Goal: Task Accomplishment & Management: Complete application form

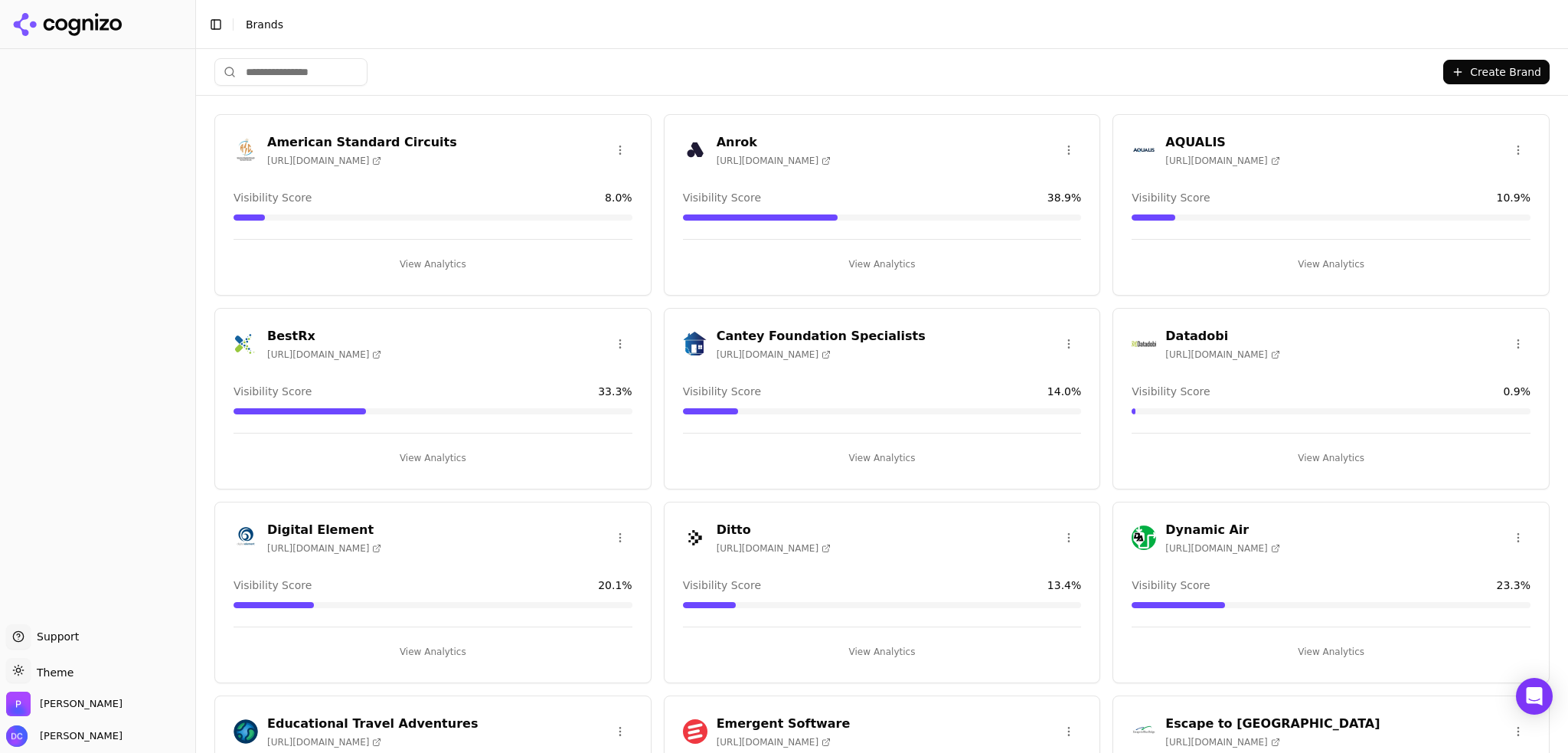
click at [1499, 68] on button "Create Brand" at bounding box center [1496, 71] width 106 height 24
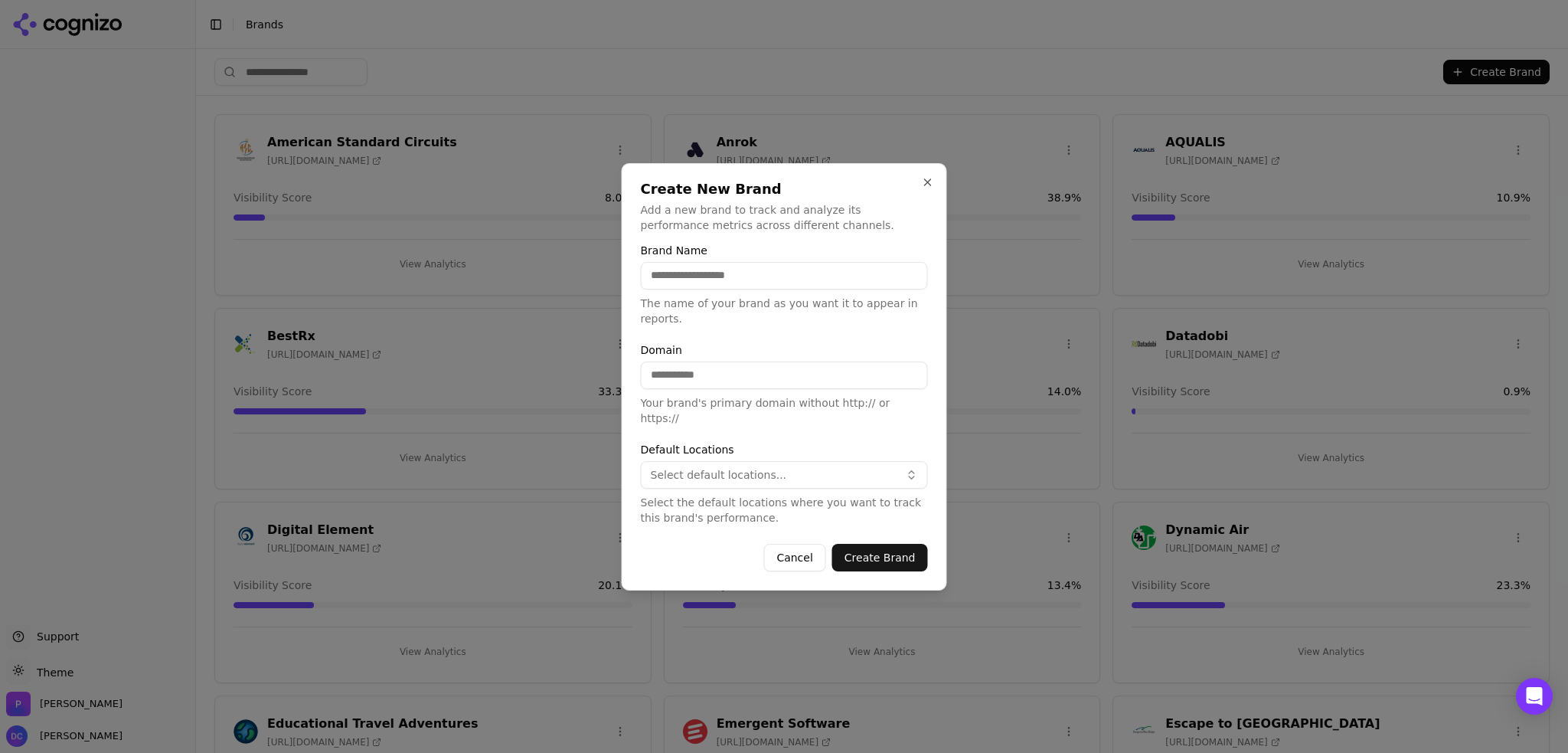
click at [731, 290] on input "Brand Name" at bounding box center [784, 275] width 287 height 28
click at [782, 284] on input "Brand Name" at bounding box center [784, 275] width 287 height 28
type input "******"
type input "**********"
click at [764, 467] on span "Select default locations..." at bounding box center [718, 474] width 136 height 15
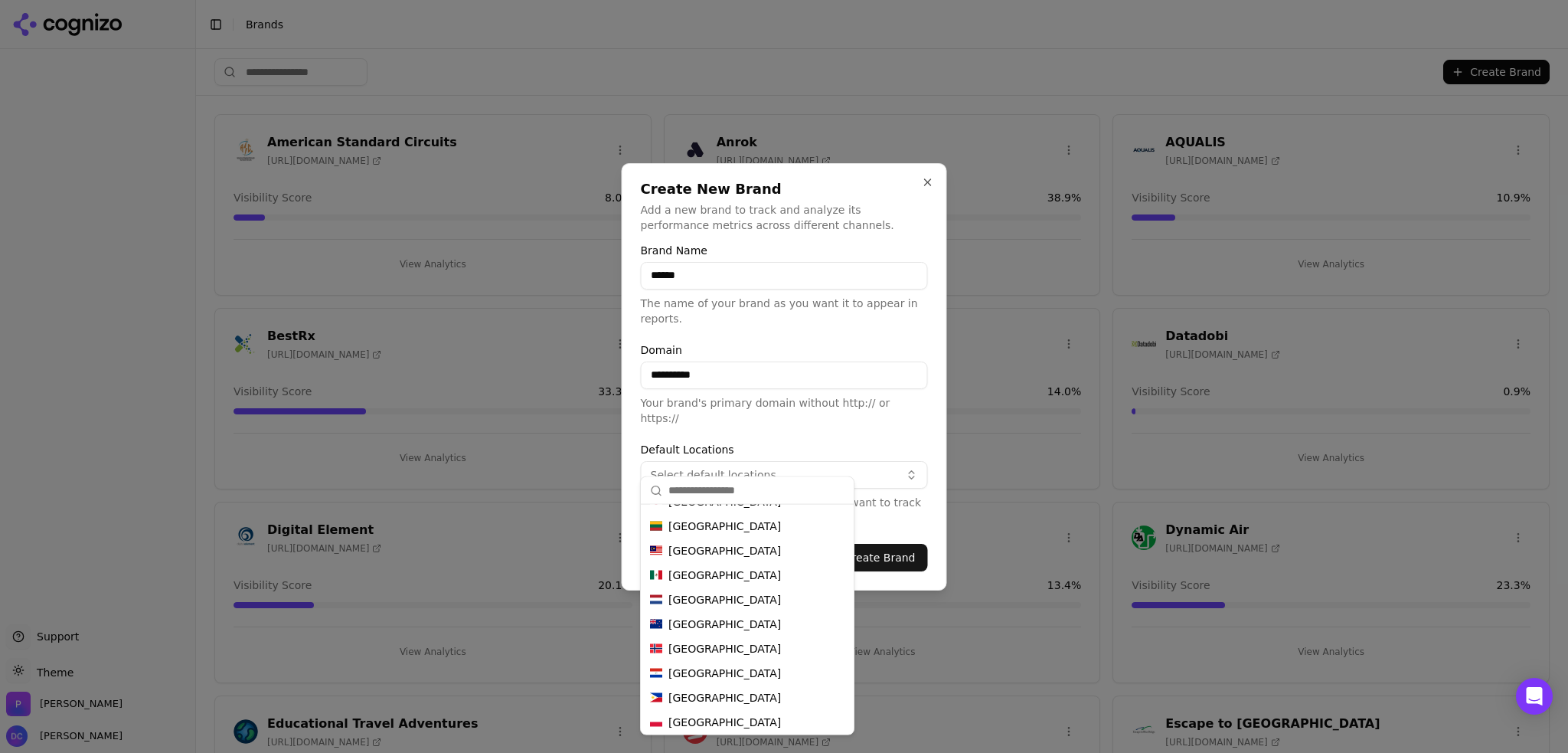
scroll to position [806, 0]
click at [729, 690] on span "[GEOGRAPHIC_DATA]" at bounding box center [724, 694] width 112 height 15
click at [757, 692] on div "[GEOGRAPHIC_DATA]" at bounding box center [747, 694] width 207 height 24
click at [834, 413] on form "**********" at bounding box center [784, 408] width 287 height 326
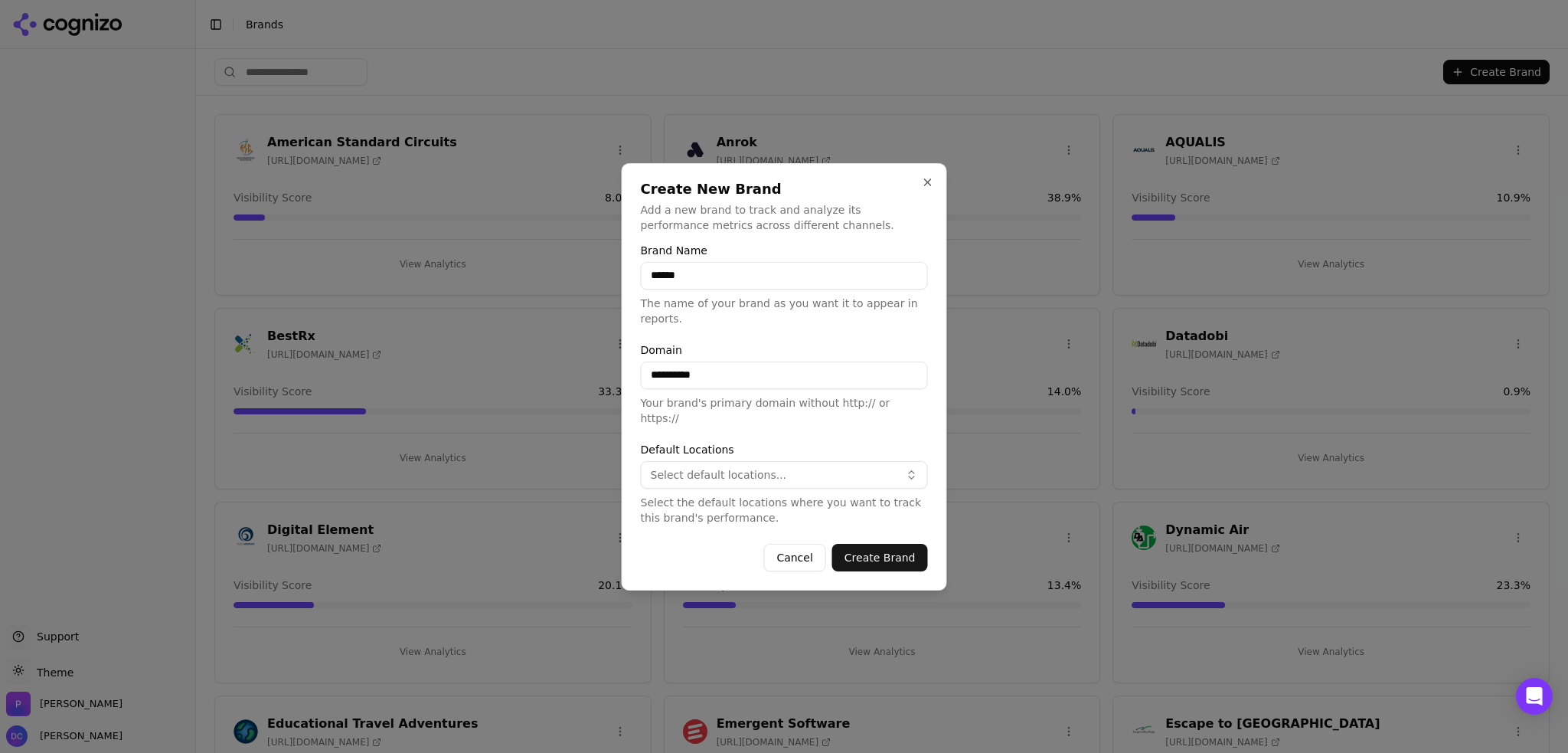
click at [891, 544] on button "Create Brand" at bounding box center [879, 557] width 95 height 28
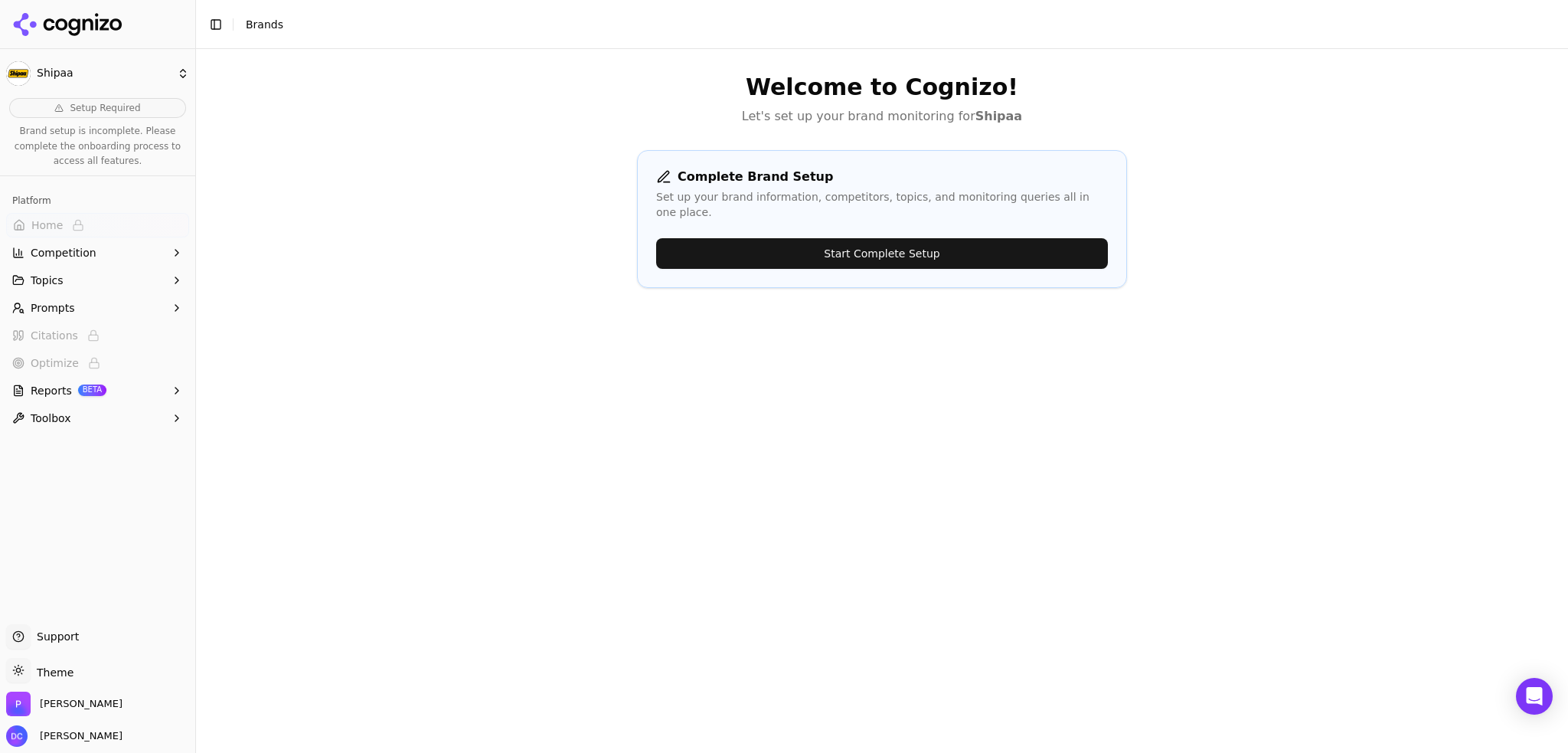
click at [878, 239] on button "Start Complete Setup" at bounding box center [881, 253] width 452 height 30
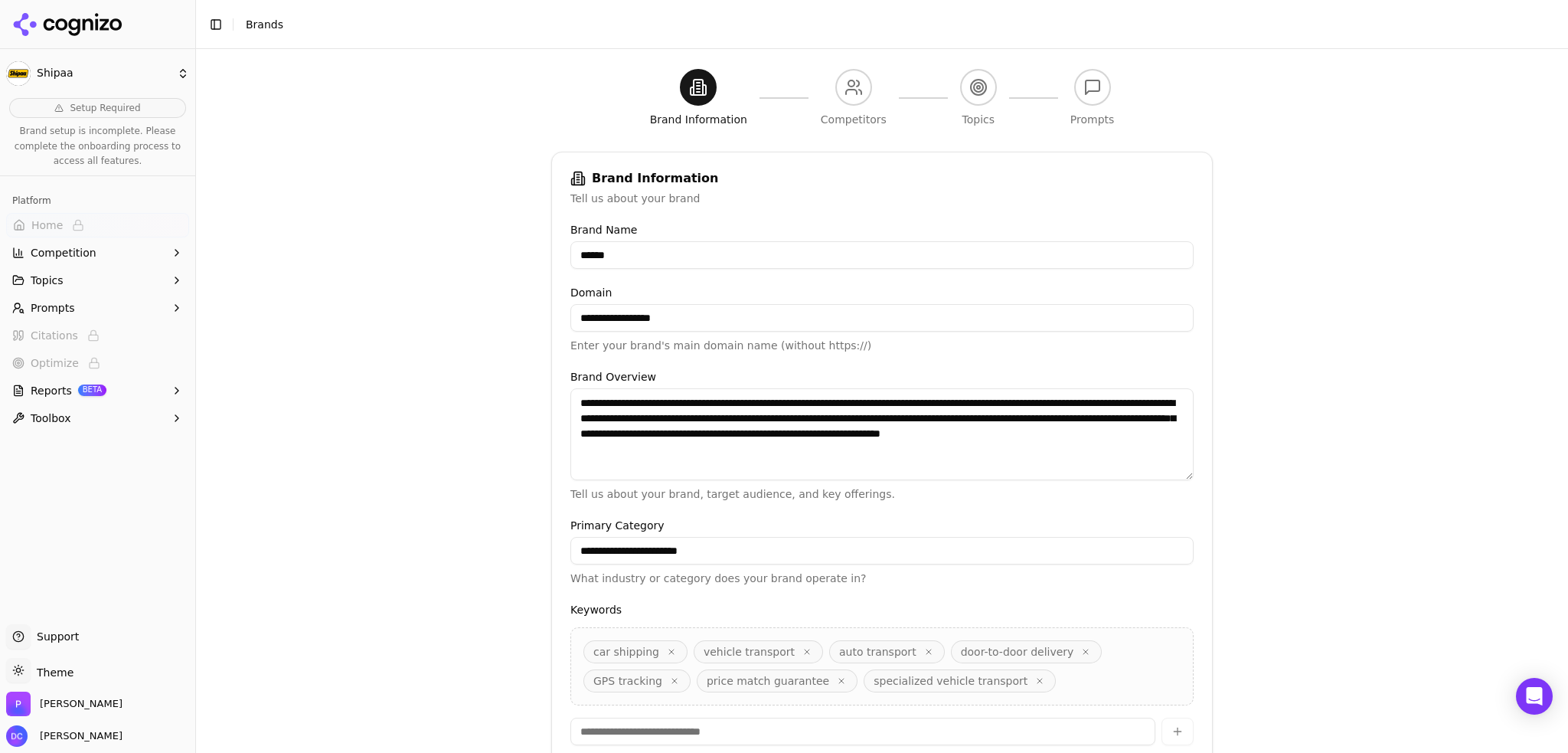
scroll to position [235, 0]
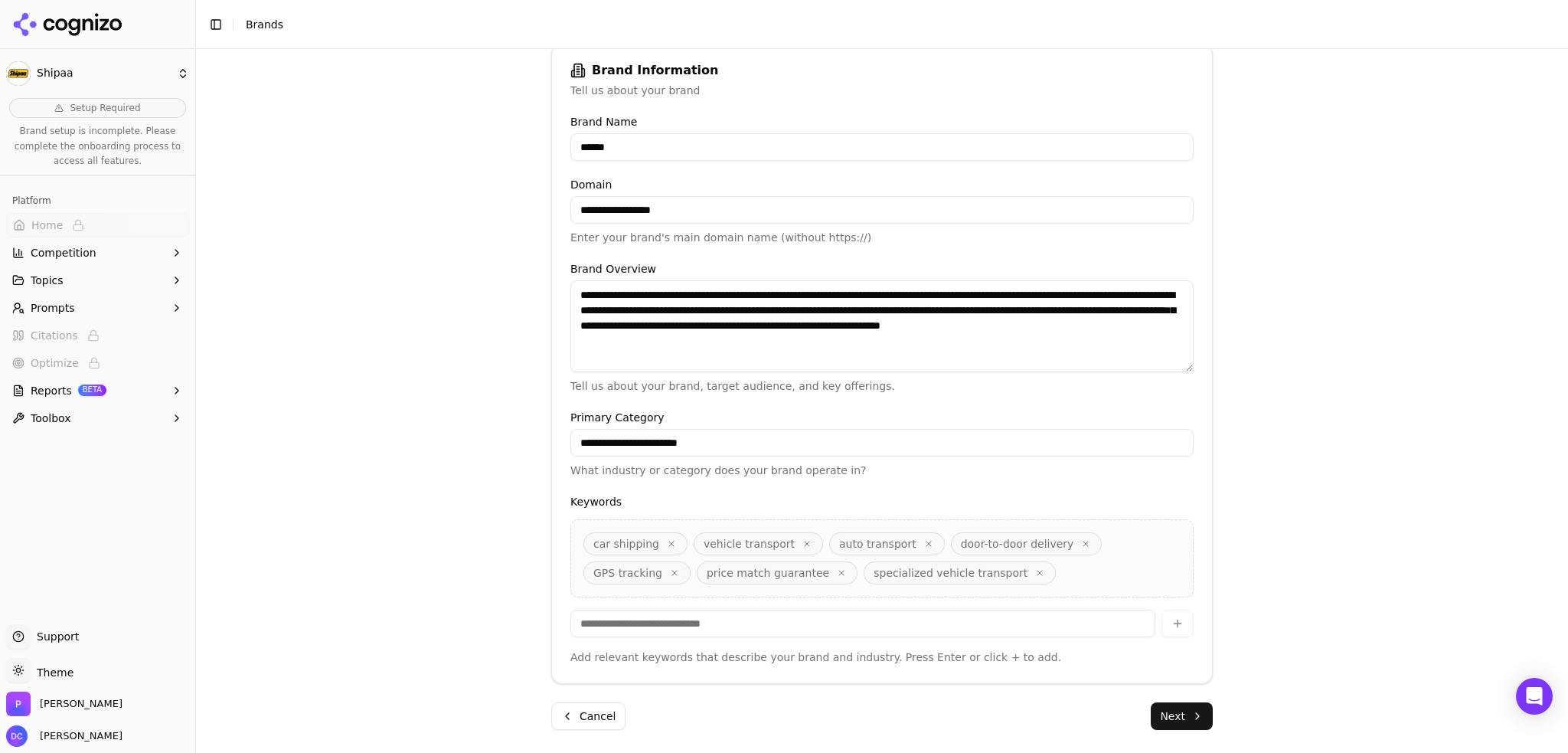
click at [1172, 717] on button "Next" at bounding box center [1182, 716] width 62 height 28
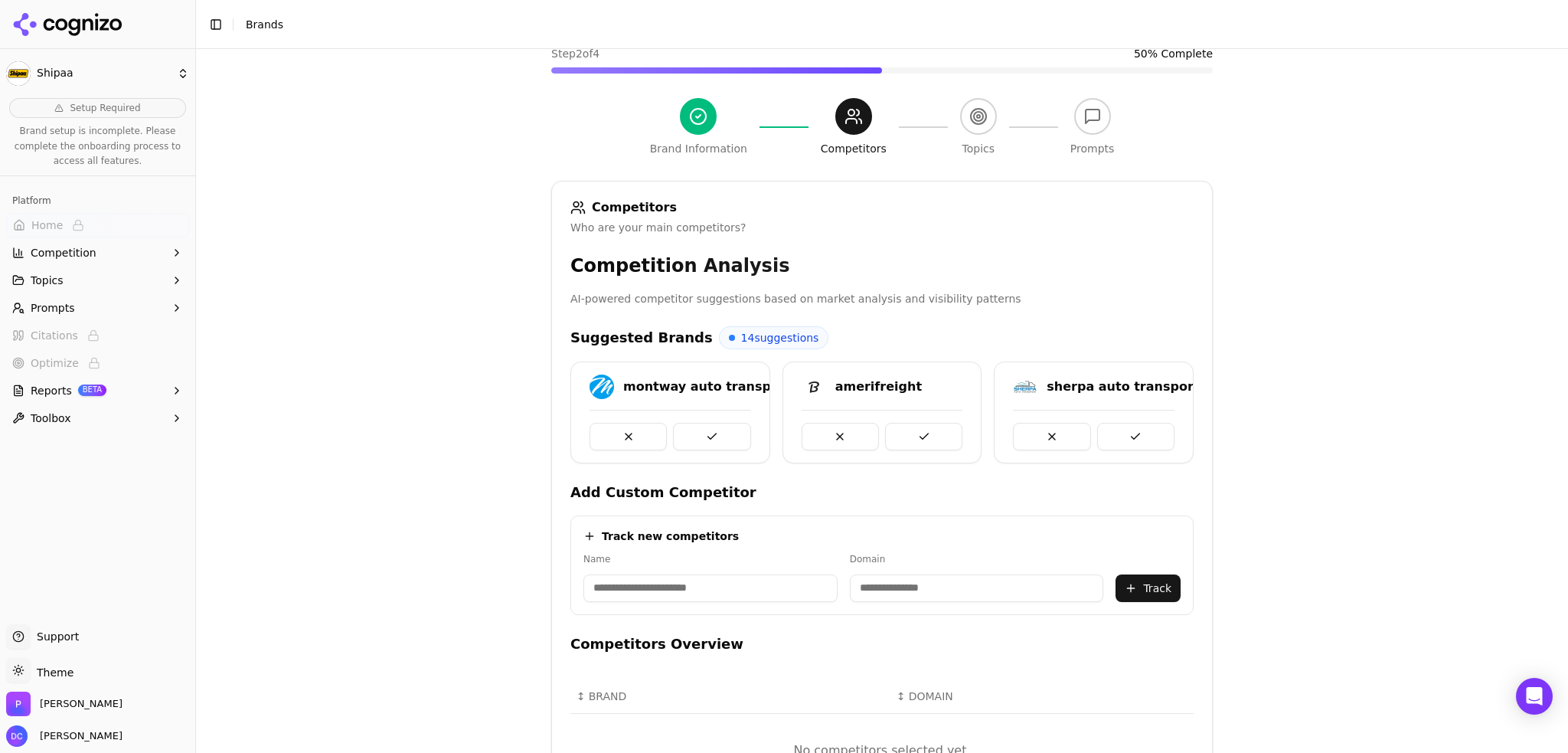
scroll to position [127, 0]
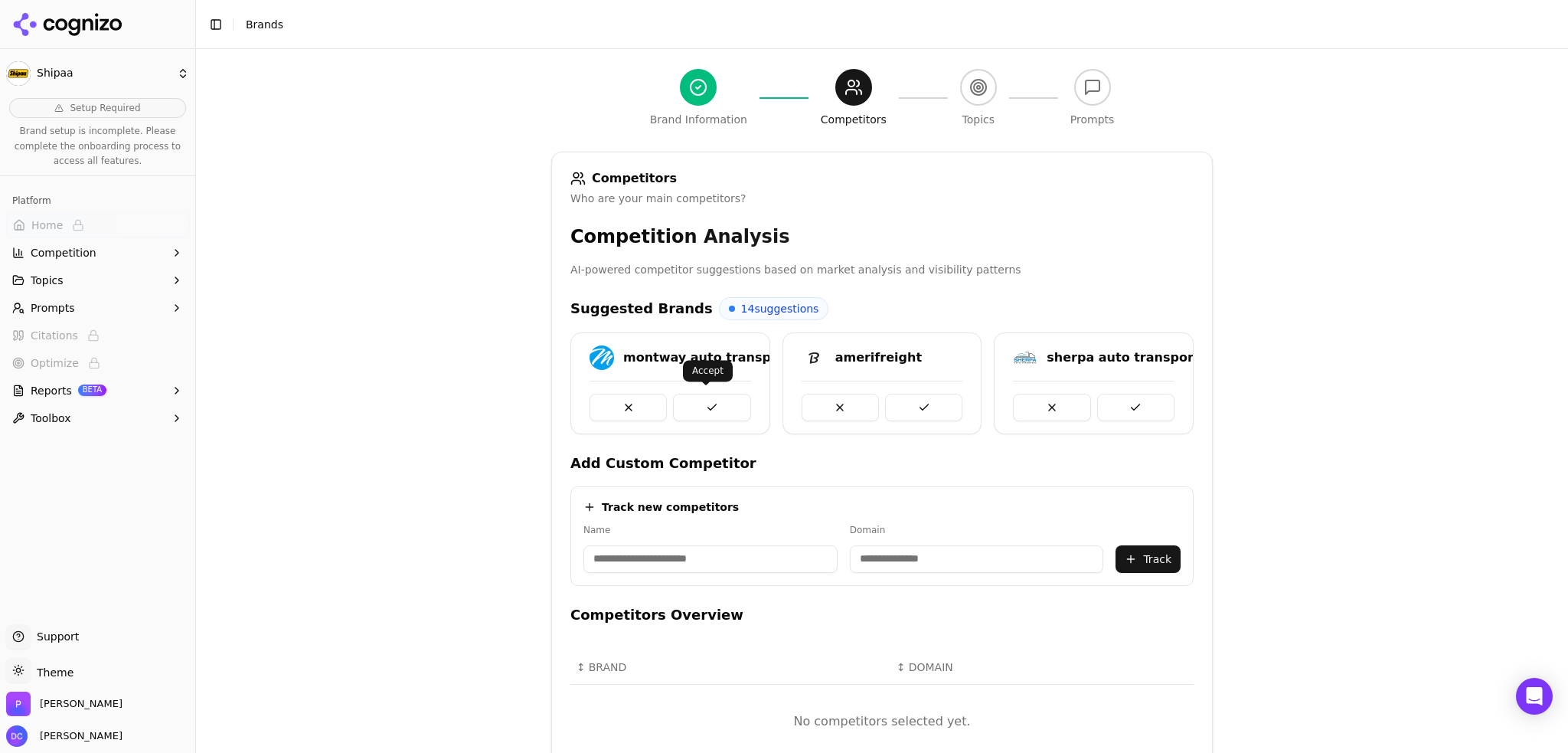
click at [705, 399] on button at bounding box center [711, 407] width 78 height 28
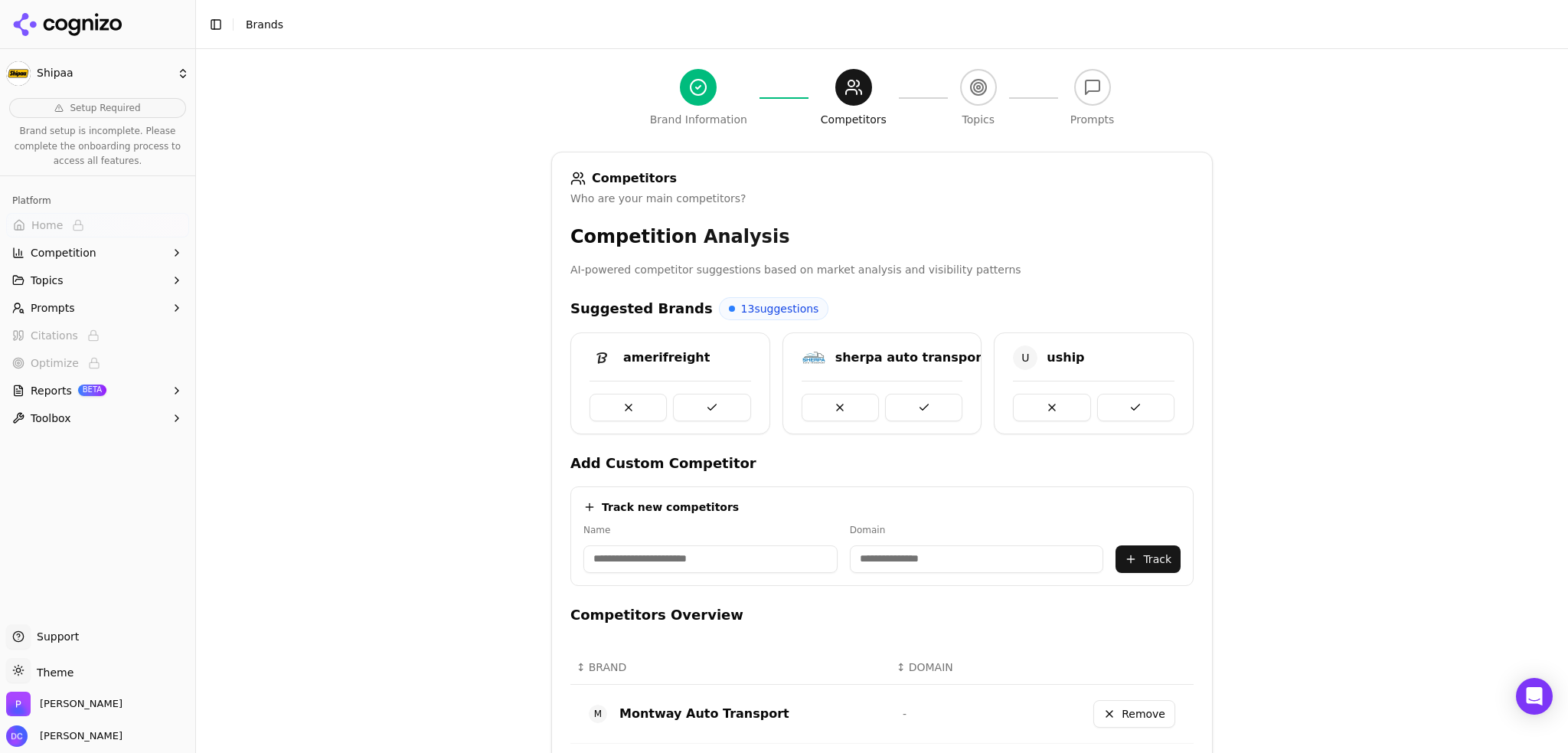
click at [705, 399] on button at bounding box center [711, 407] width 78 height 28
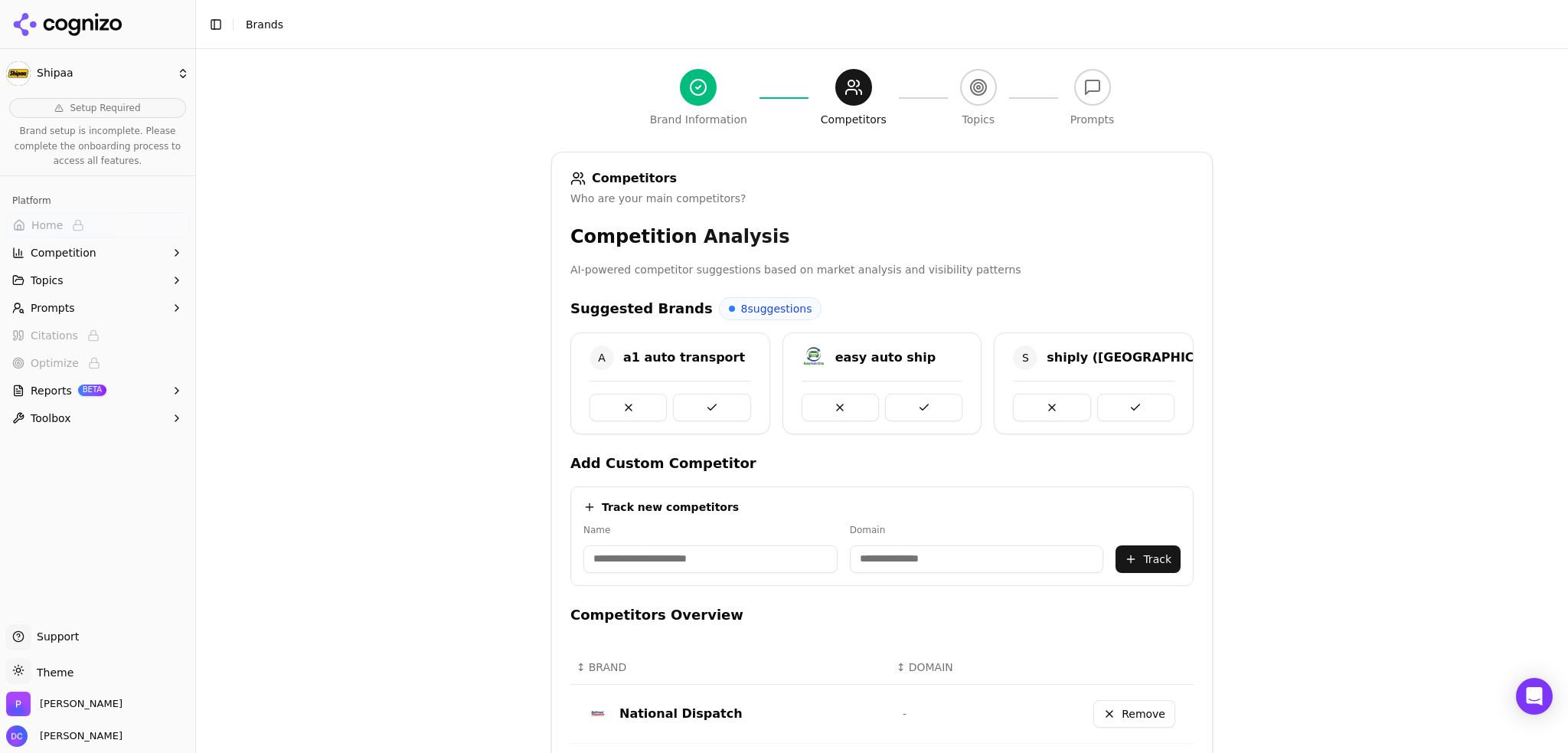
click at [705, 399] on button at bounding box center [711, 407] width 78 height 28
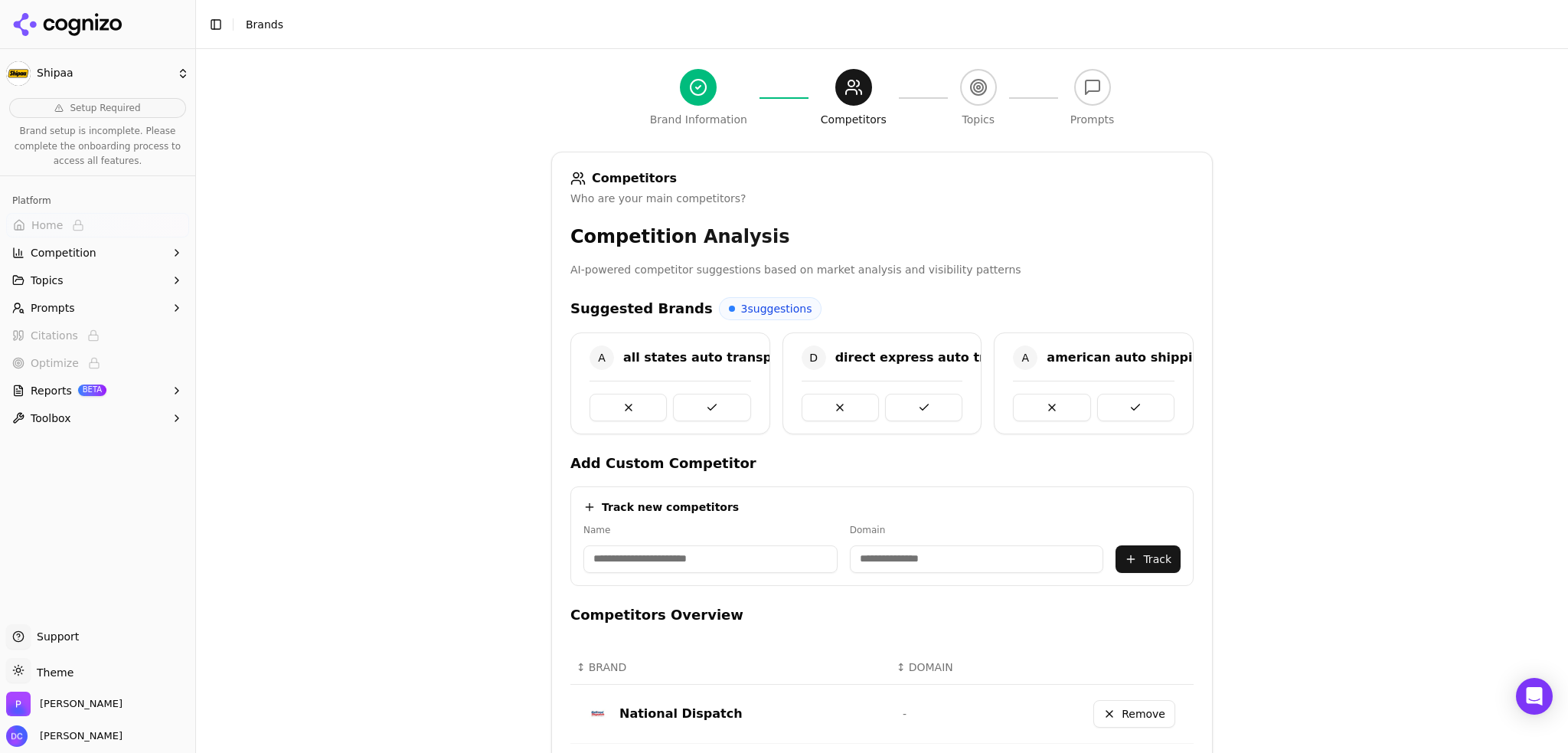
click at [705, 399] on button at bounding box center [711, 407] width 78 height 28
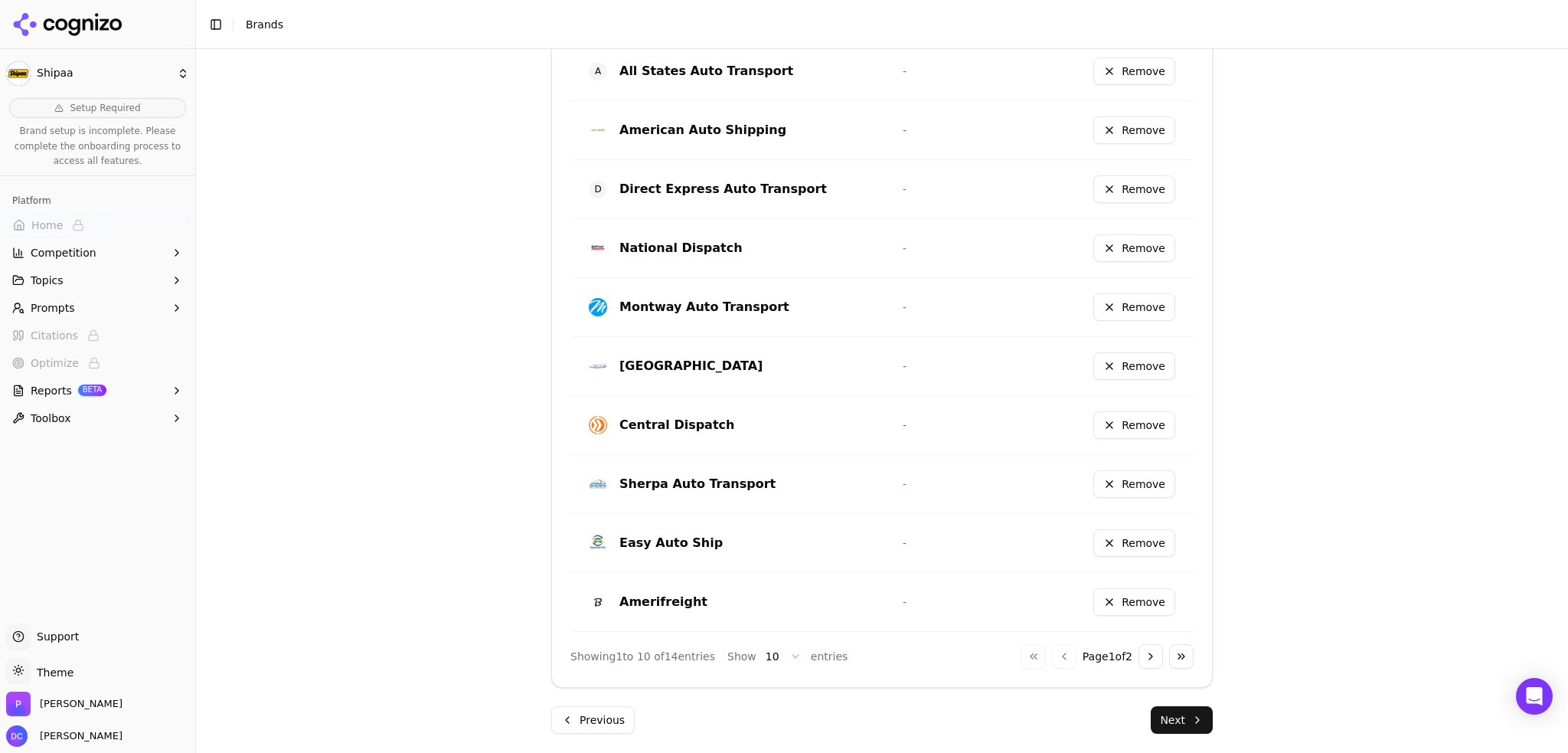
scroll to position [787, 0]
click at [1182, 713] on button "Next" at bounding box center [1182, 718] width 62 height 28
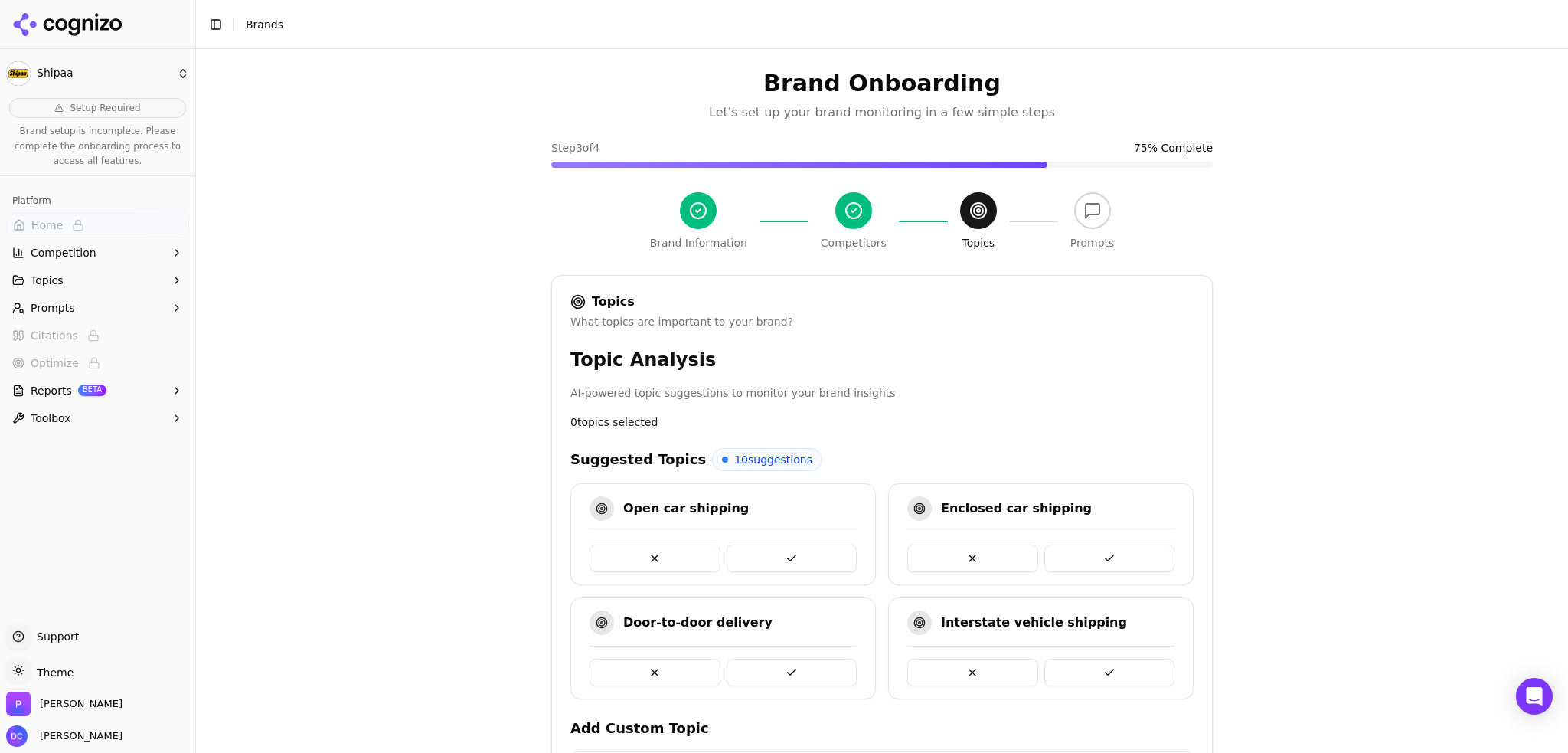
scroll to position [0, 0]
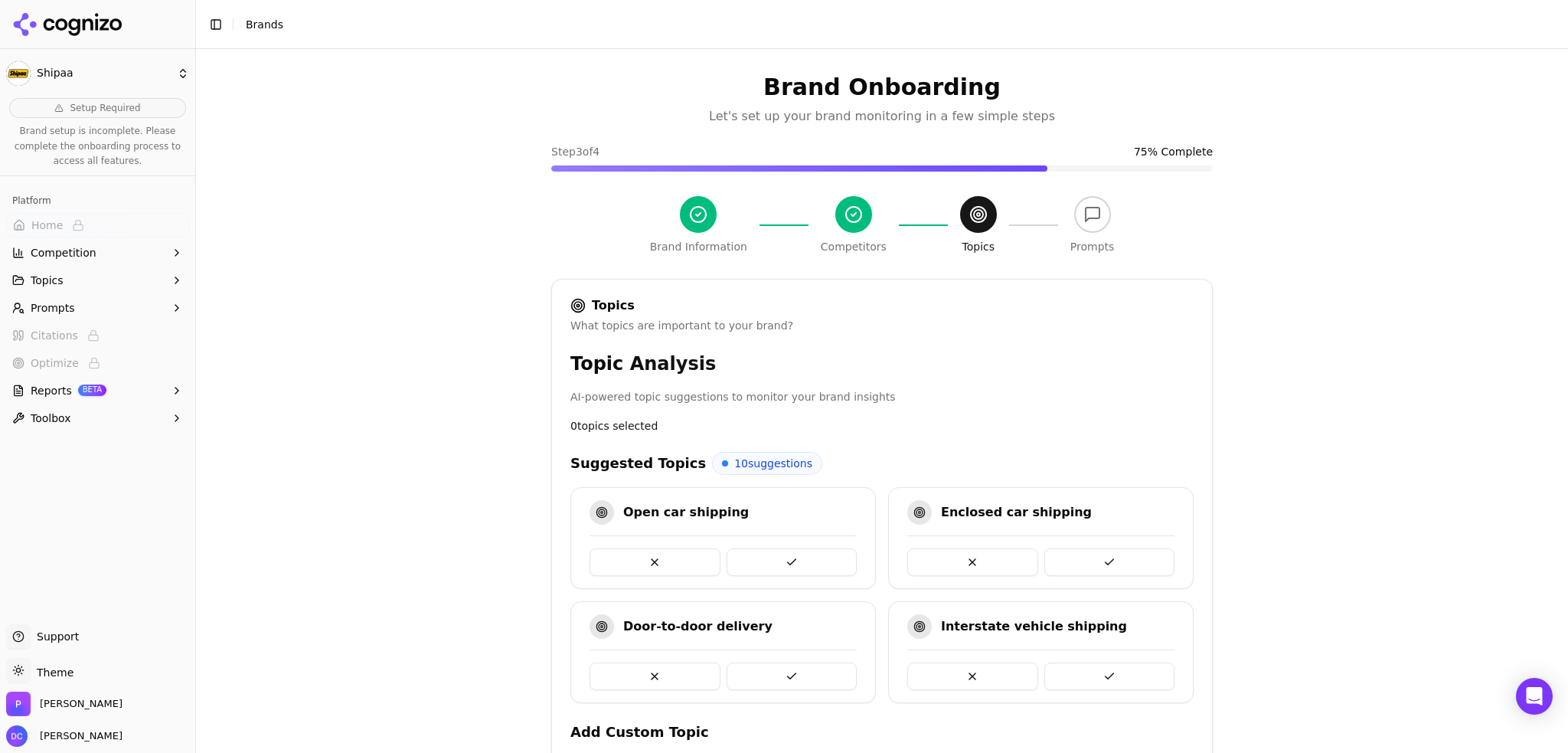
click at [781, 558] on button at bounding box center [792, 561] width 131 height 28
click at [787, 554] on button at bounding box center [792, 561] width 131 height 28
click at [1125, 552] on button at bounding box center [1109, 561] width 131 height 28
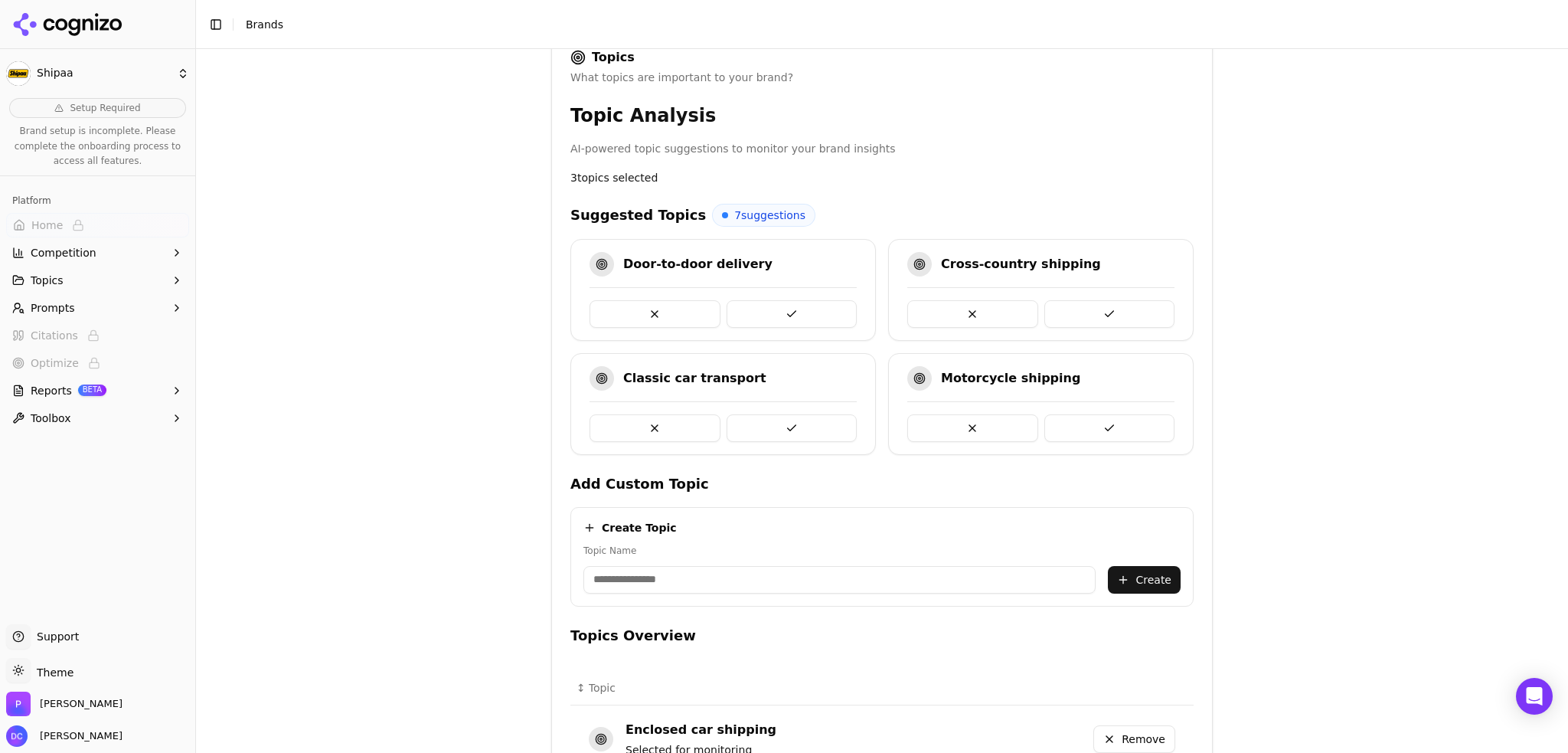
scroll to position [121, 0]
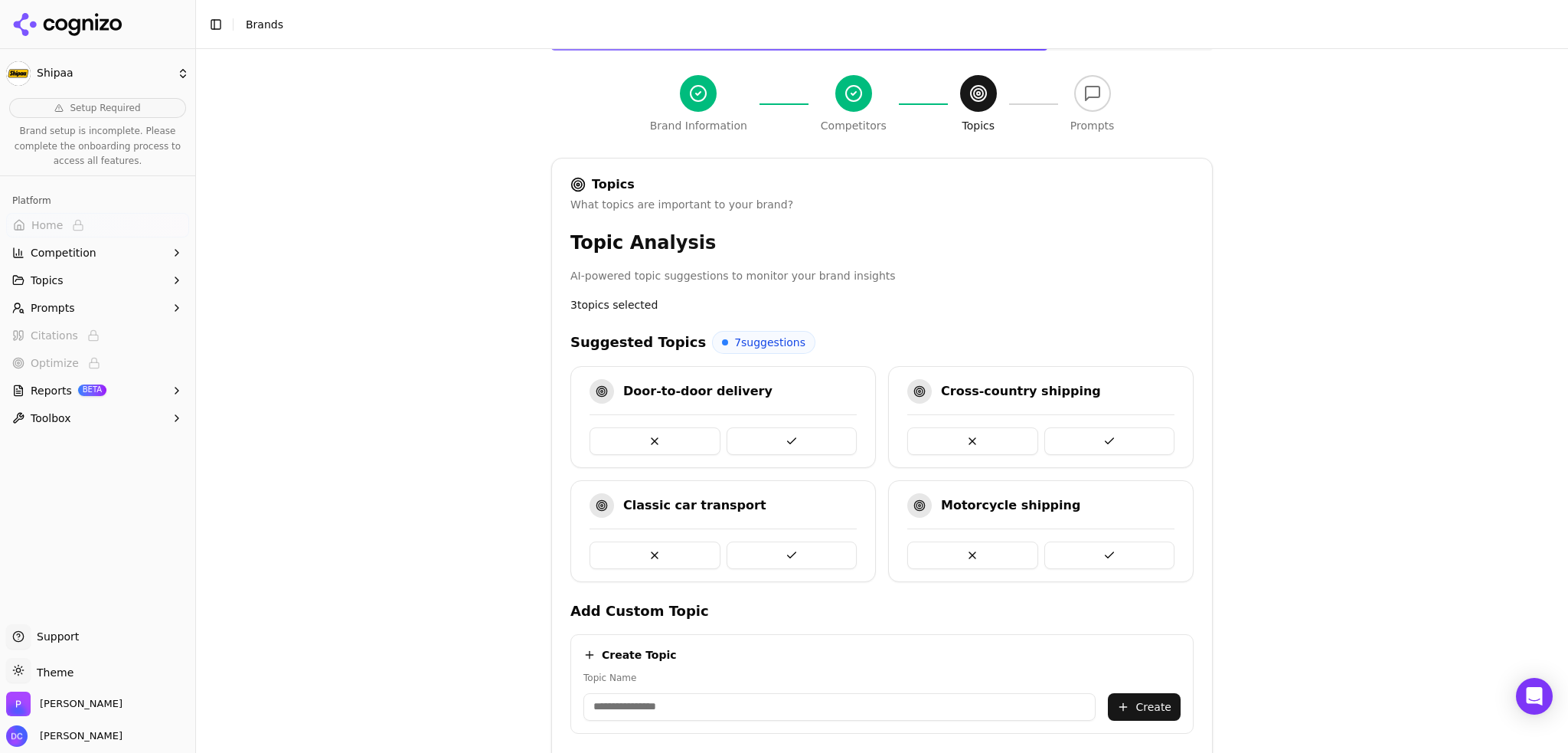
click at [646, 433] on button at bounding box center [655, 441] width 131 height 28
click at [1115, 436] on button at bounding box center [1109, 441] width 131 height 28
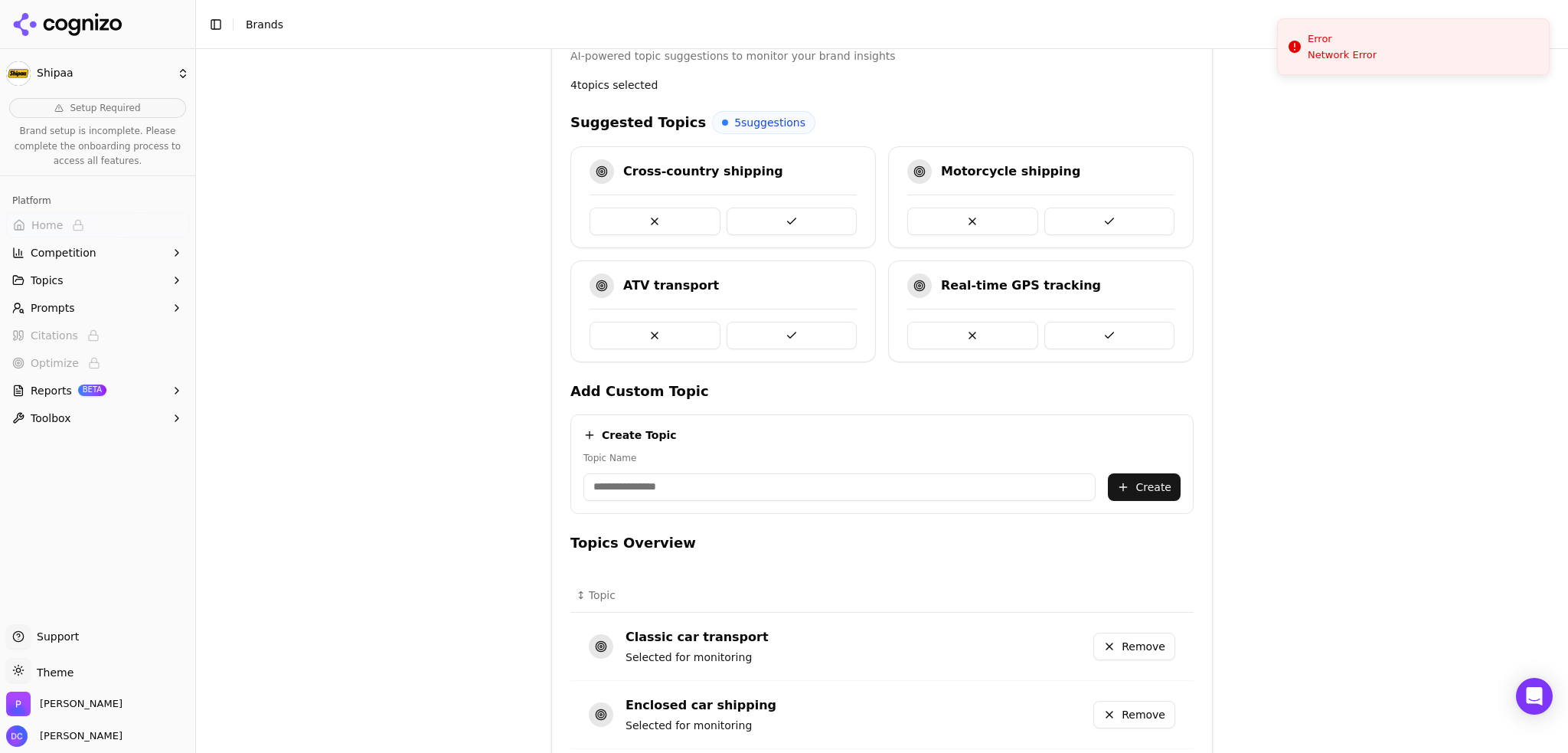
scroll to position [189, 0]
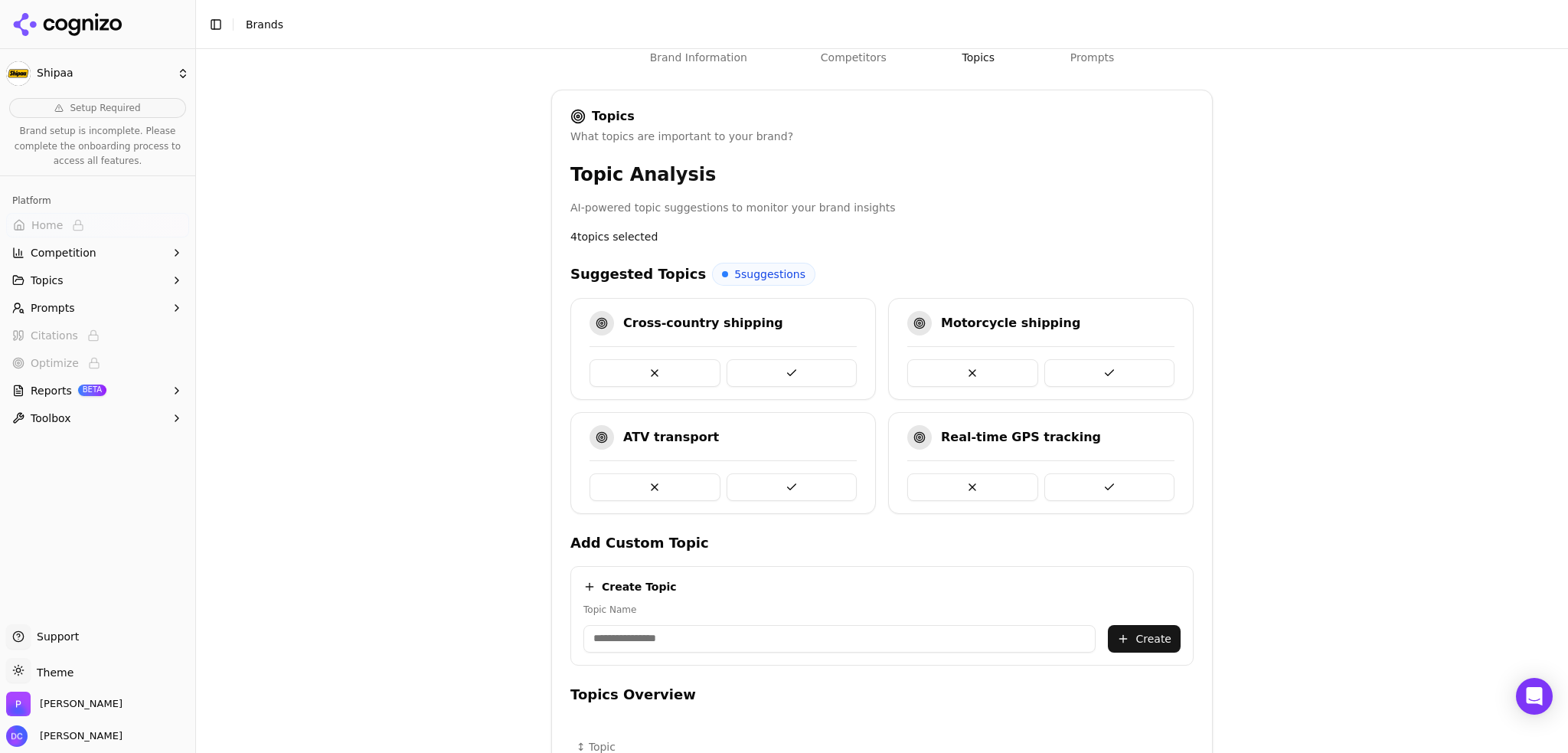
click at [1115, 367] on button at bounding box center [1109, 372] width 131 height 28
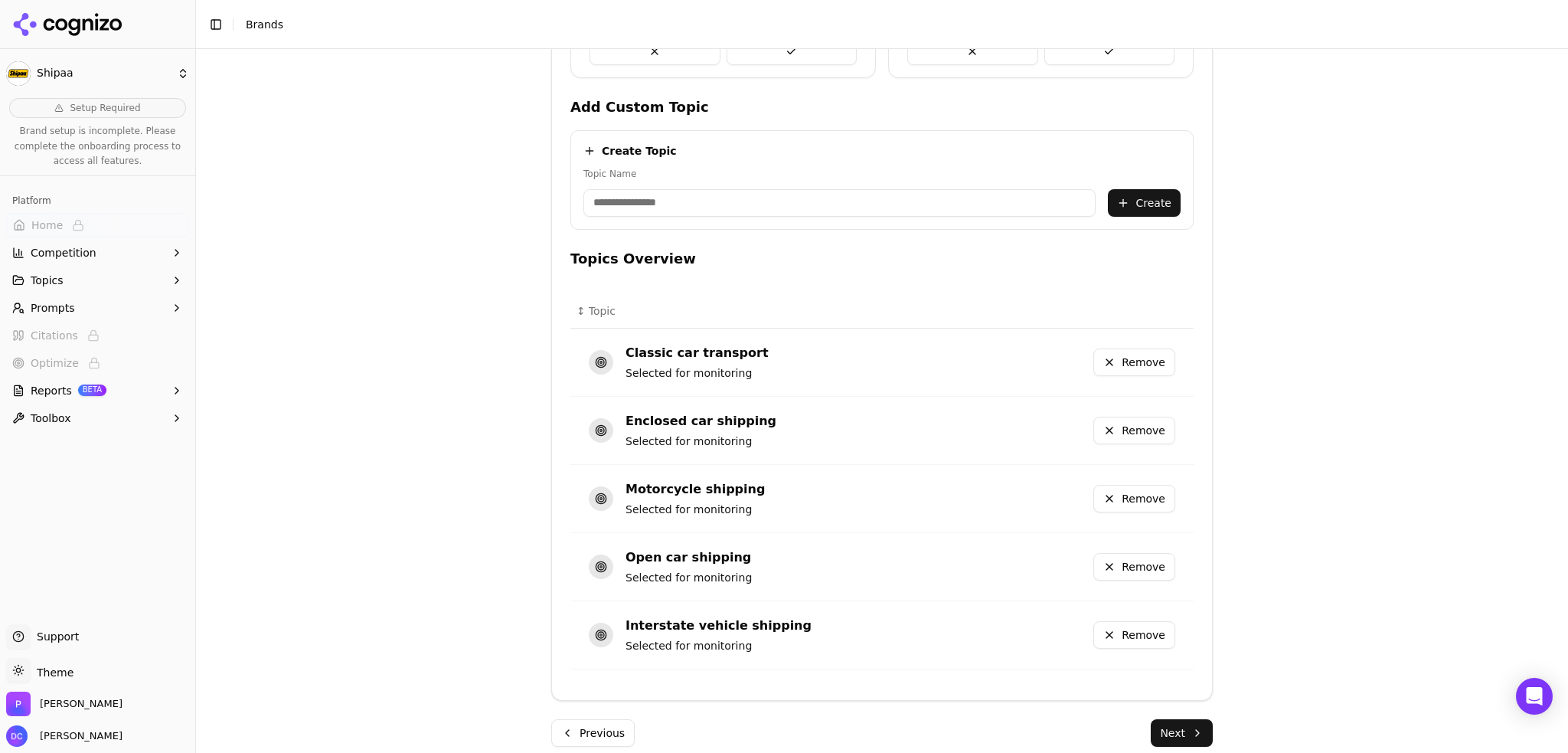
scroll to position [640, 0]
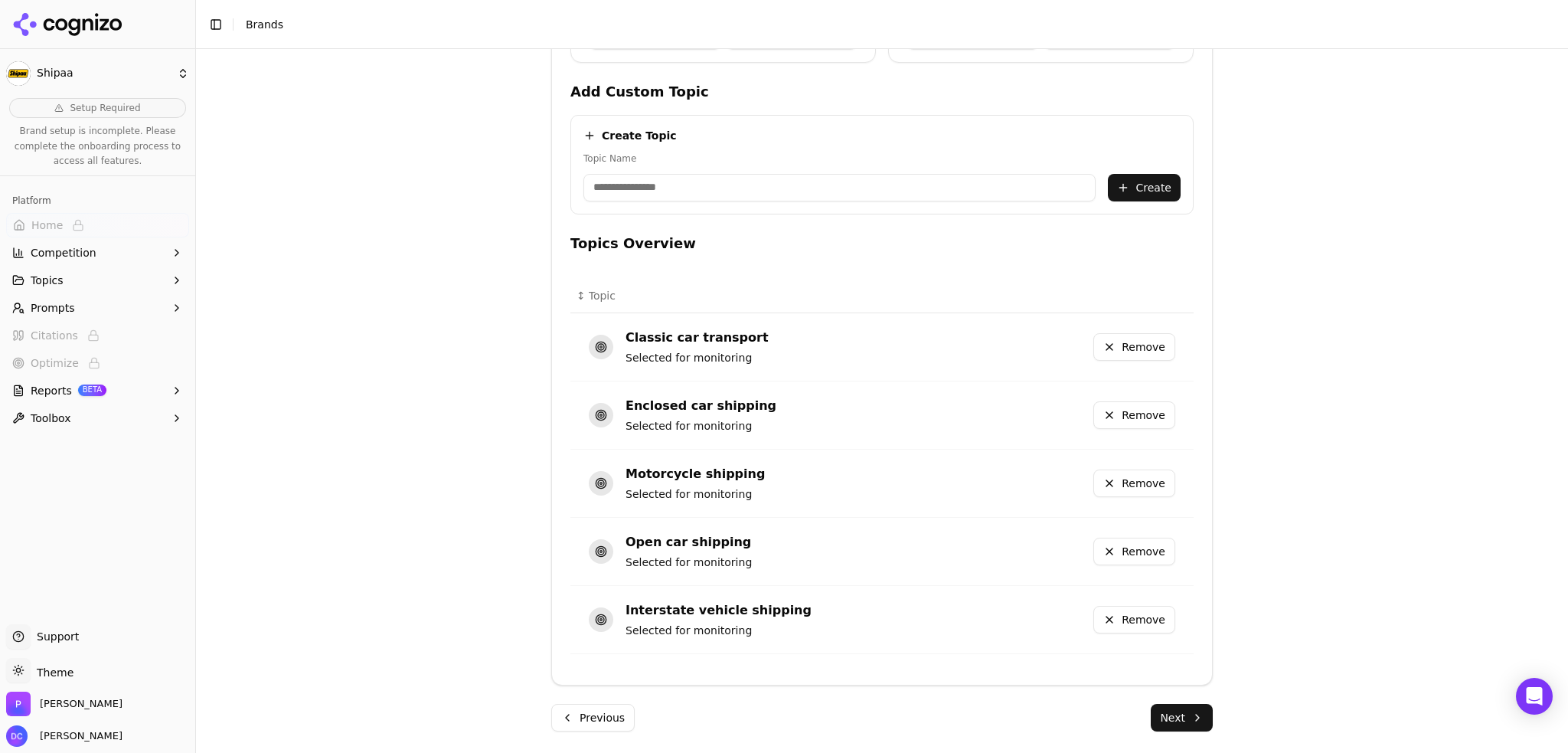
click at [1170, 713] on button "Next" at bounding box center [1182, 717] width 62 height 28
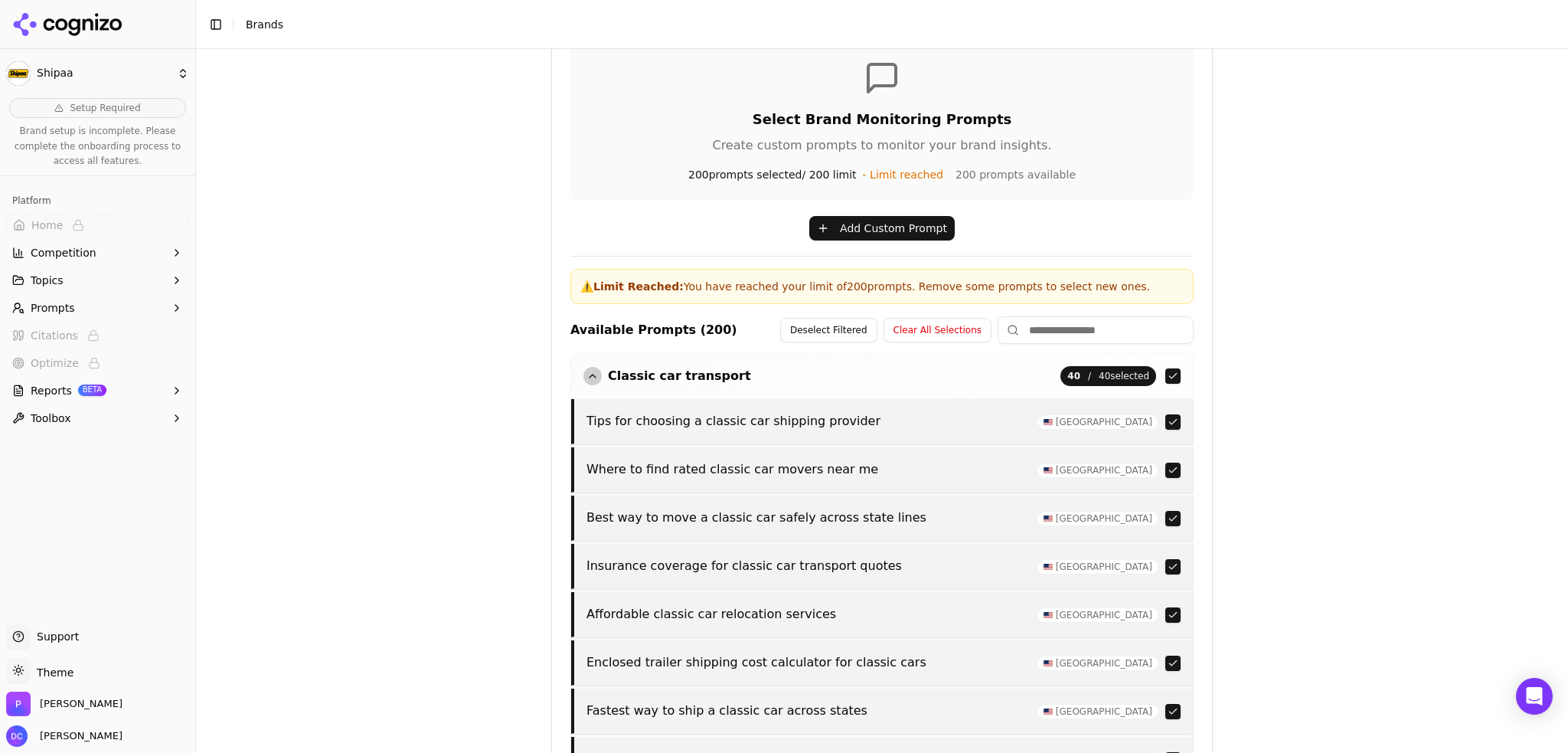
scroll to position [532, 0]
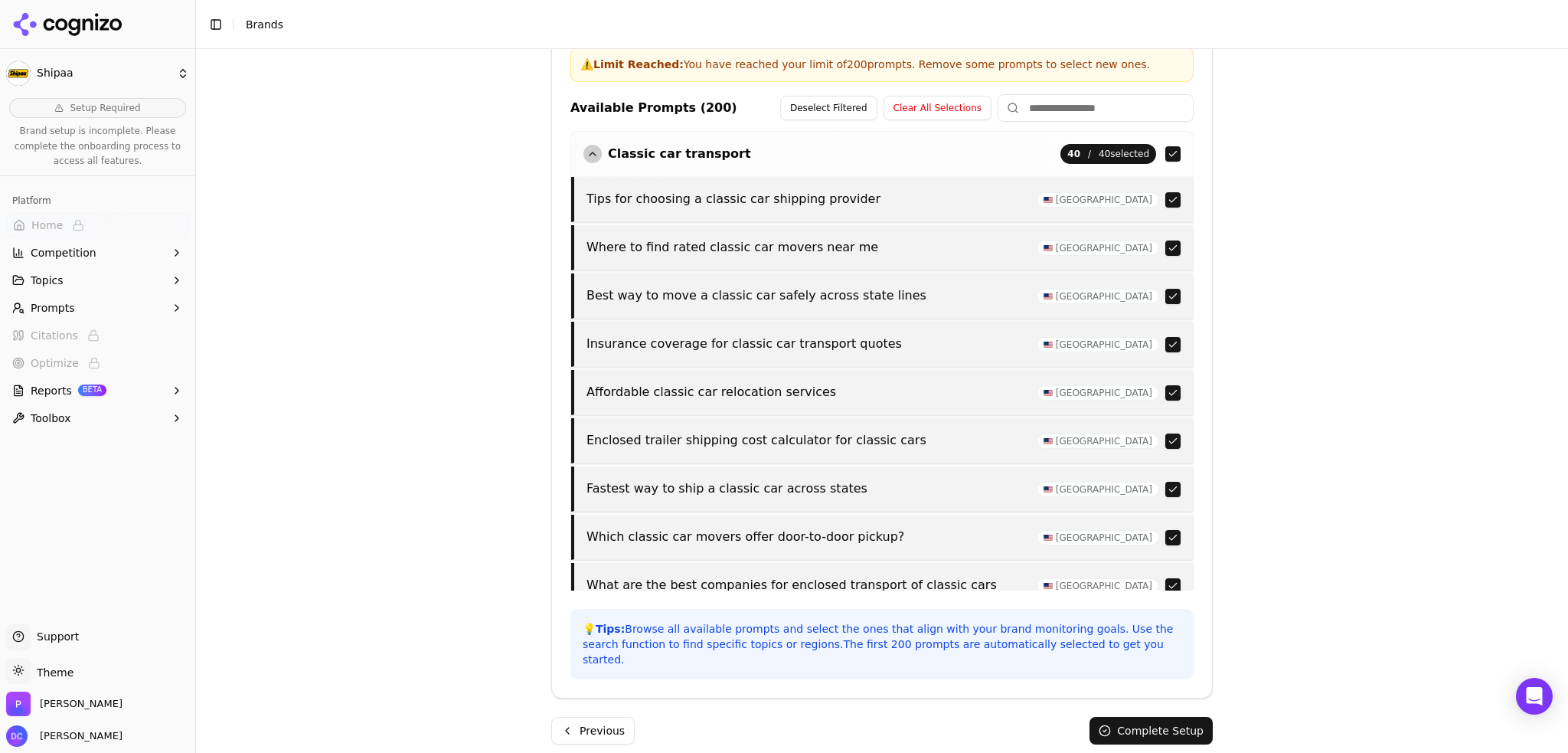
click at [1136, 721] on button "Complete Setup" at bounding box center [1151, 730] width 123 height 28
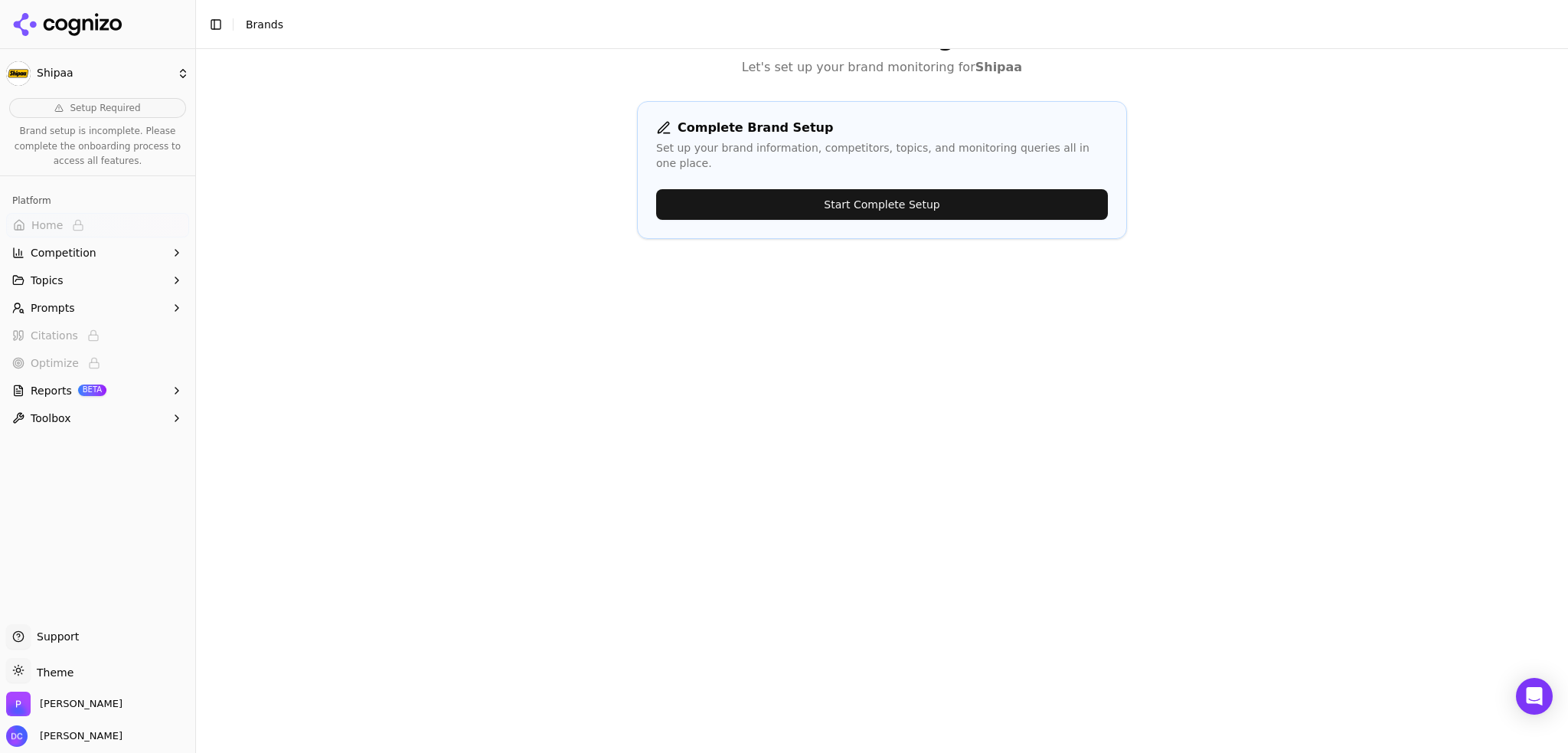
scroll to position [0, 0]
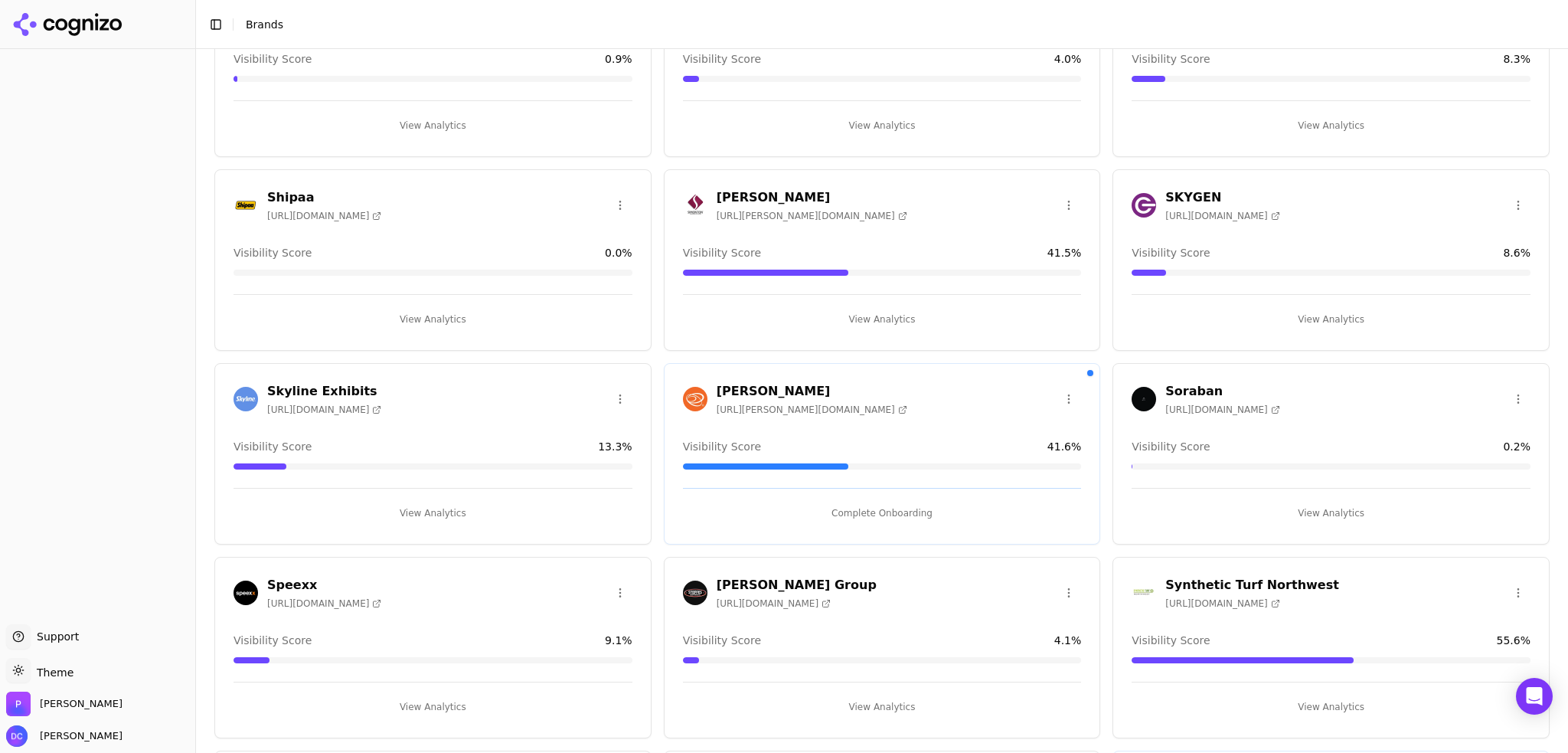
scroll to position [2681, 0]
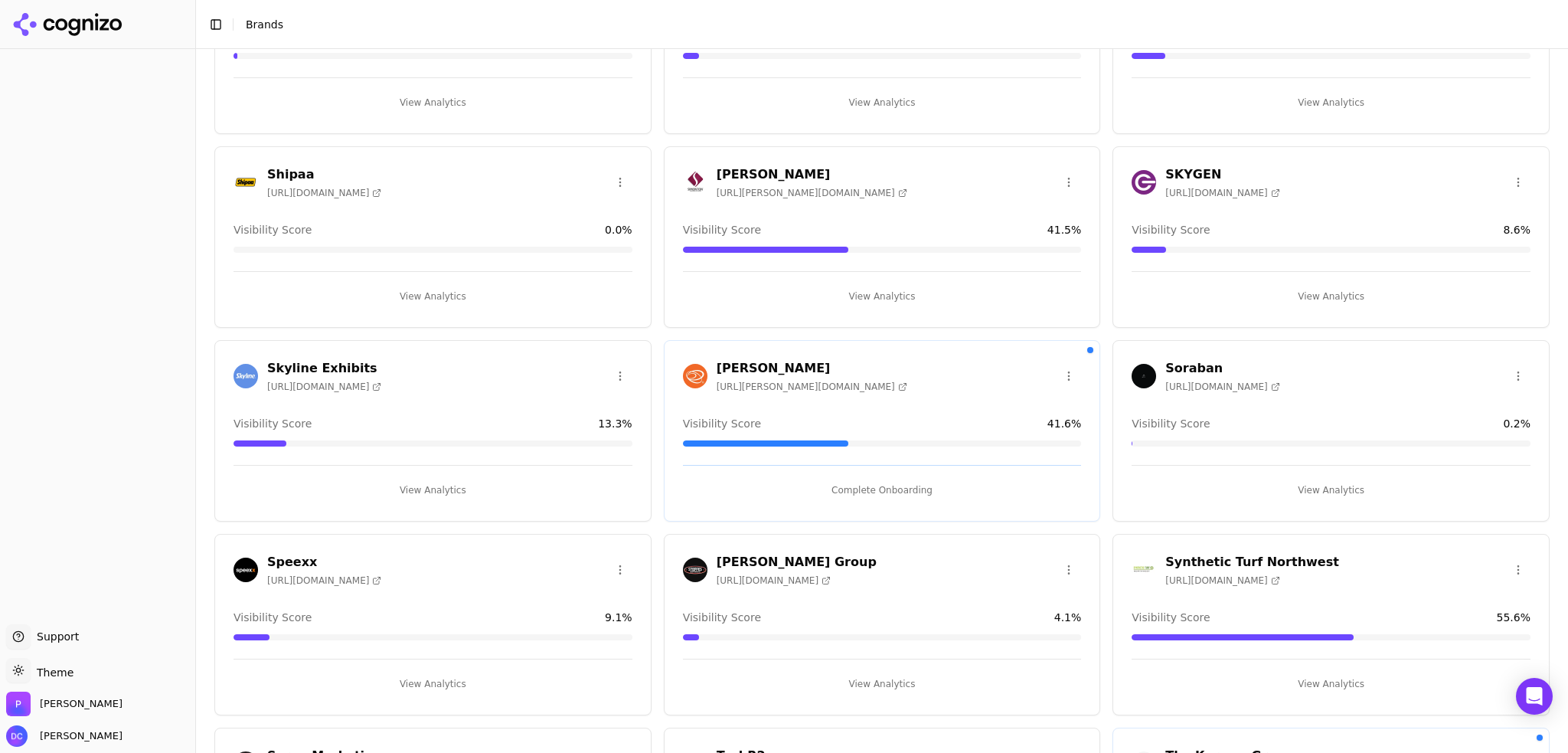
click at [423, 286] on button "View Analytics" at bounding box center [433, 296] width 399 height 24
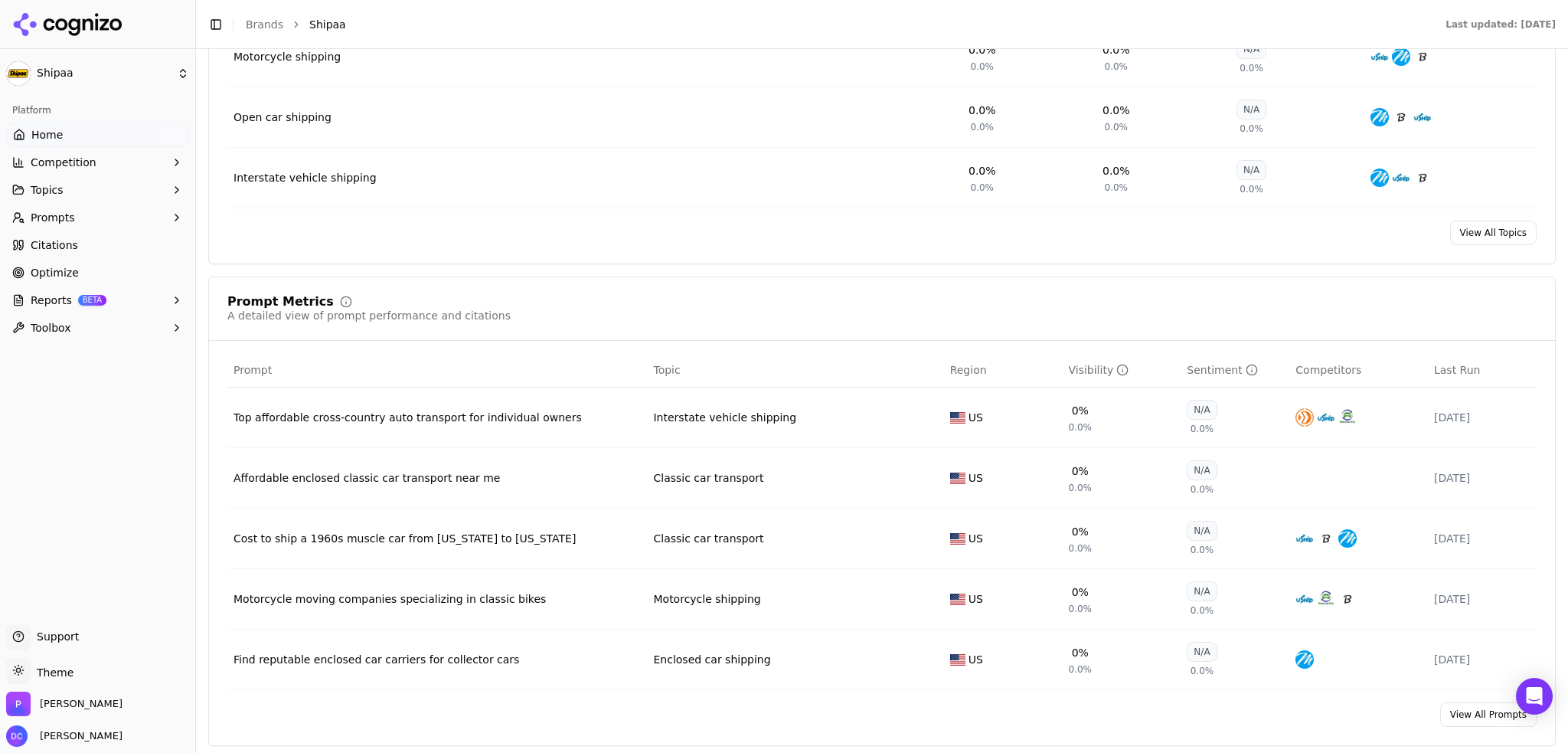
scroll to position [1021, 0]
